Goal: Task Accomplishment & Management: Manage account settings

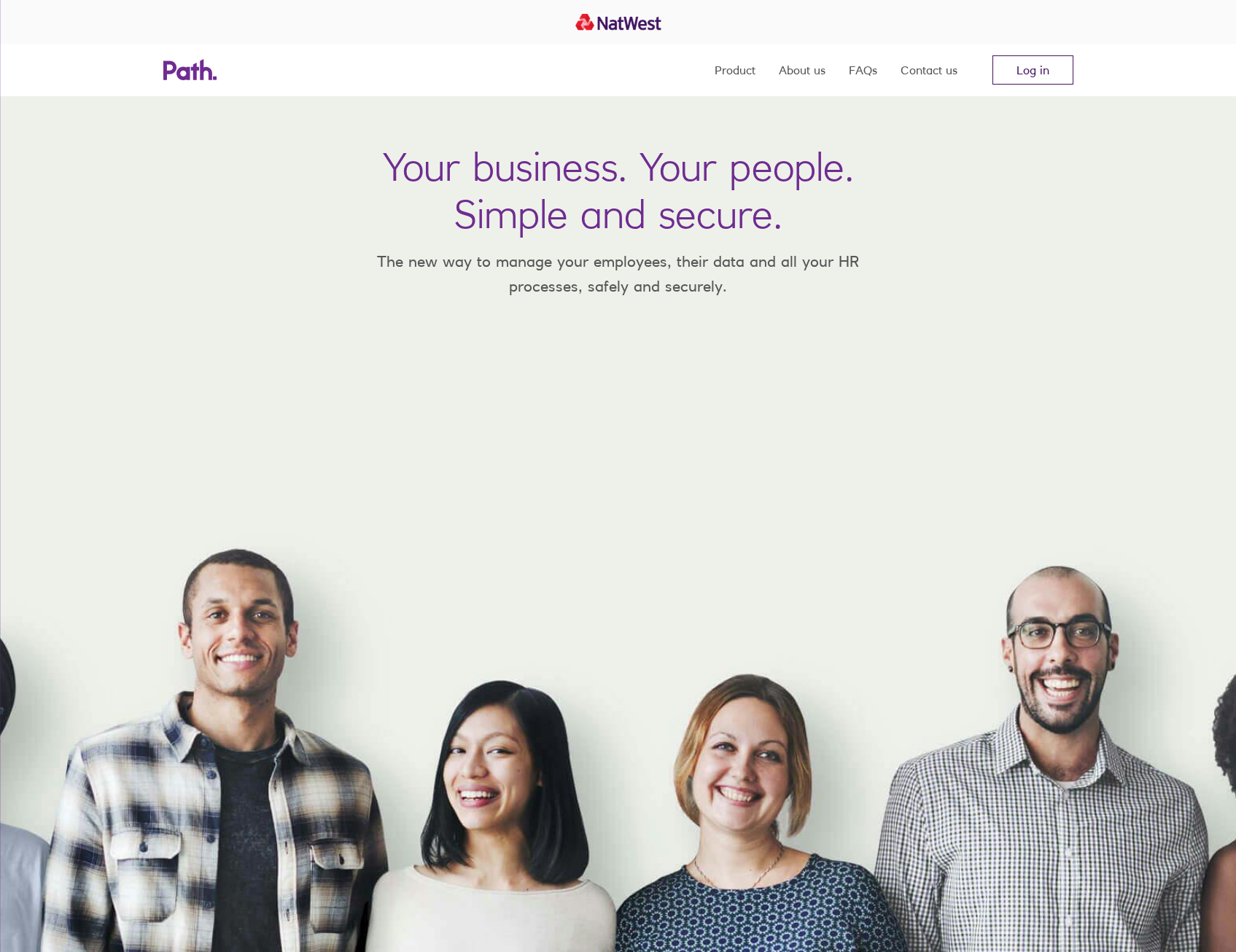
click at [1034, 72] on link "Log in" at bounding box center [1033, 70] width 81 height 29
